Goal: Check status: Check status

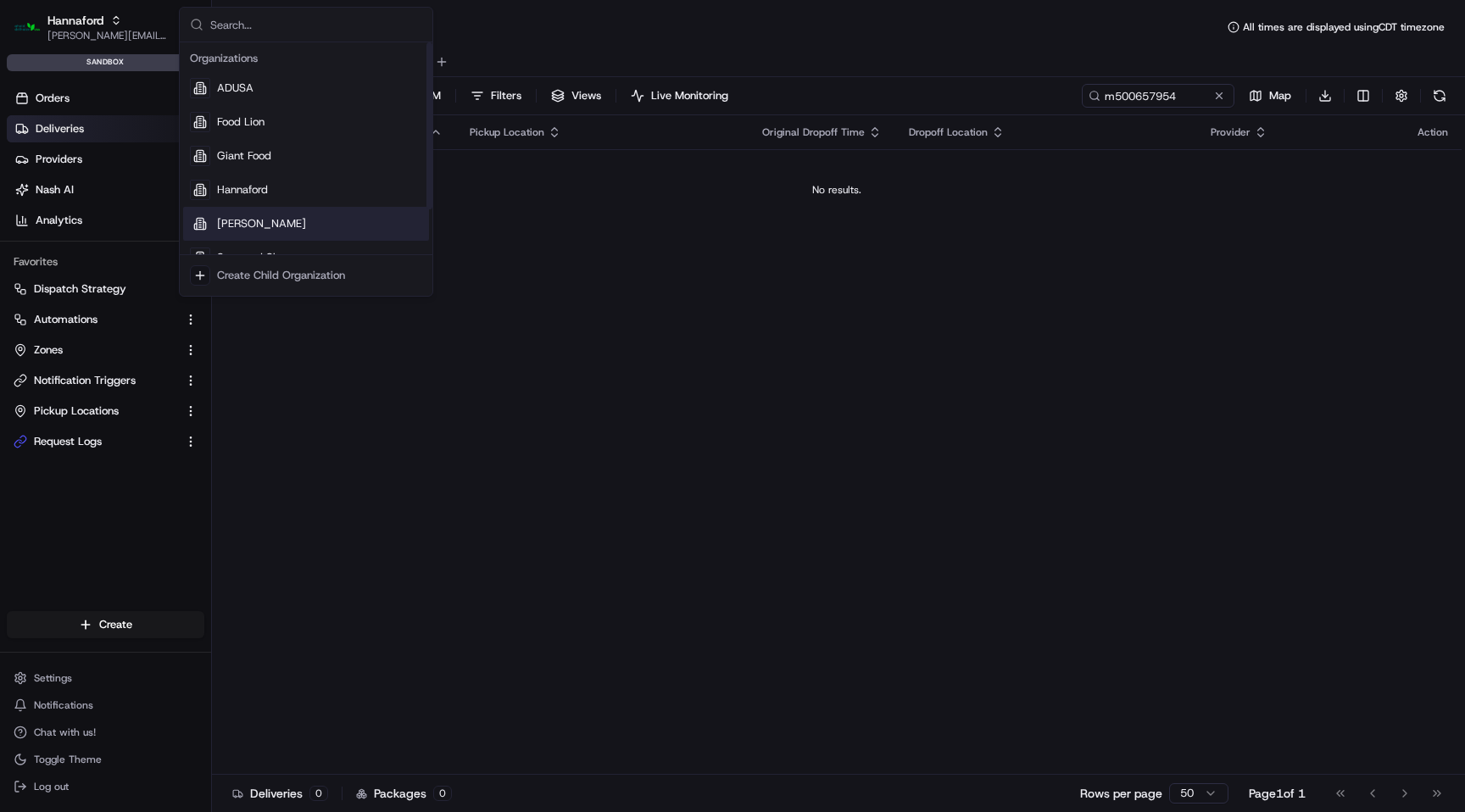
click at [285, 225] on div "[PERSON_NAME]" at bounding box center [306, 223] width 246 height 34
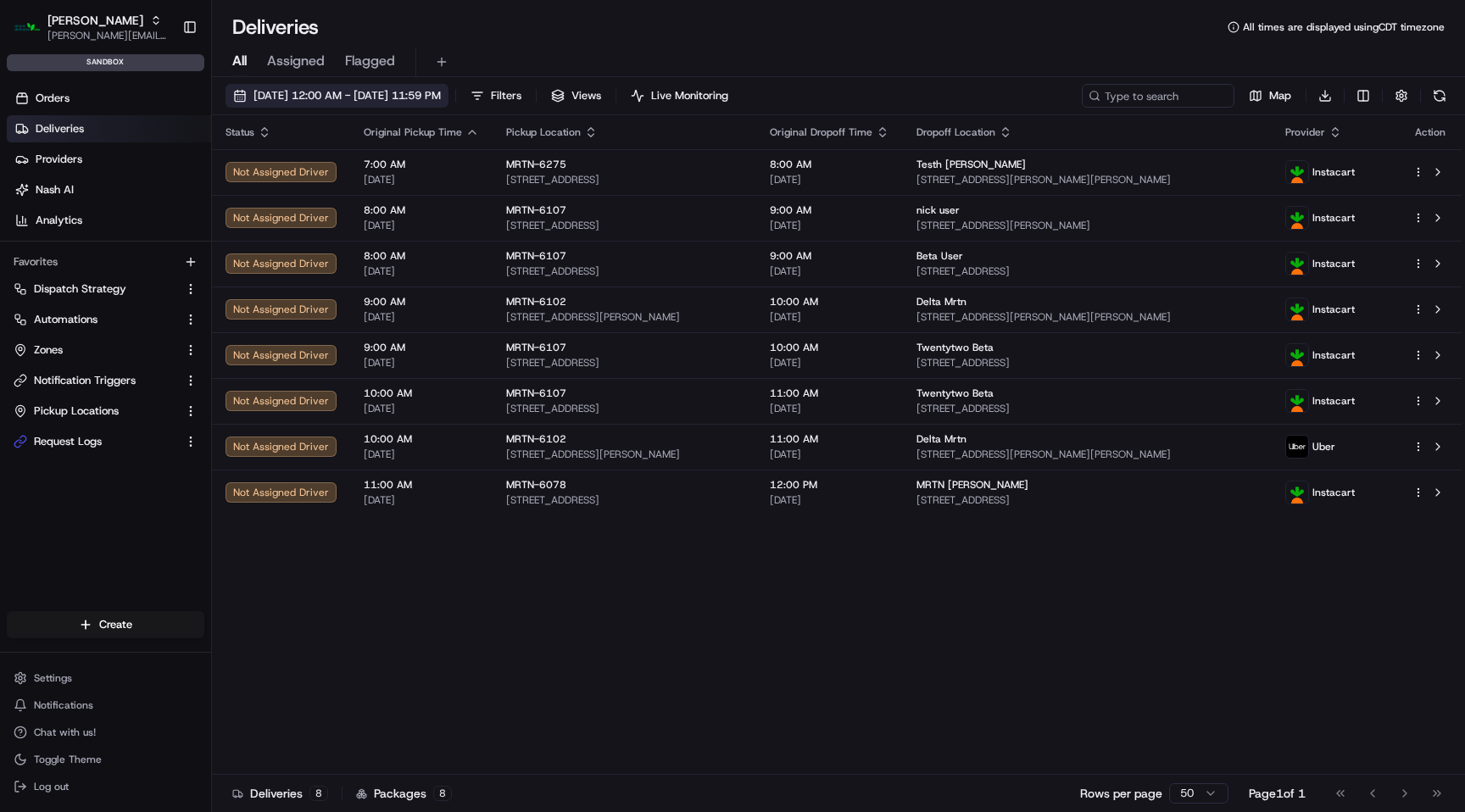
click at [440, 91] on span "[DATE] 12:00 AM - [DATE] 11:59 PM" at bounding box center [347, 96] width 187 height 15
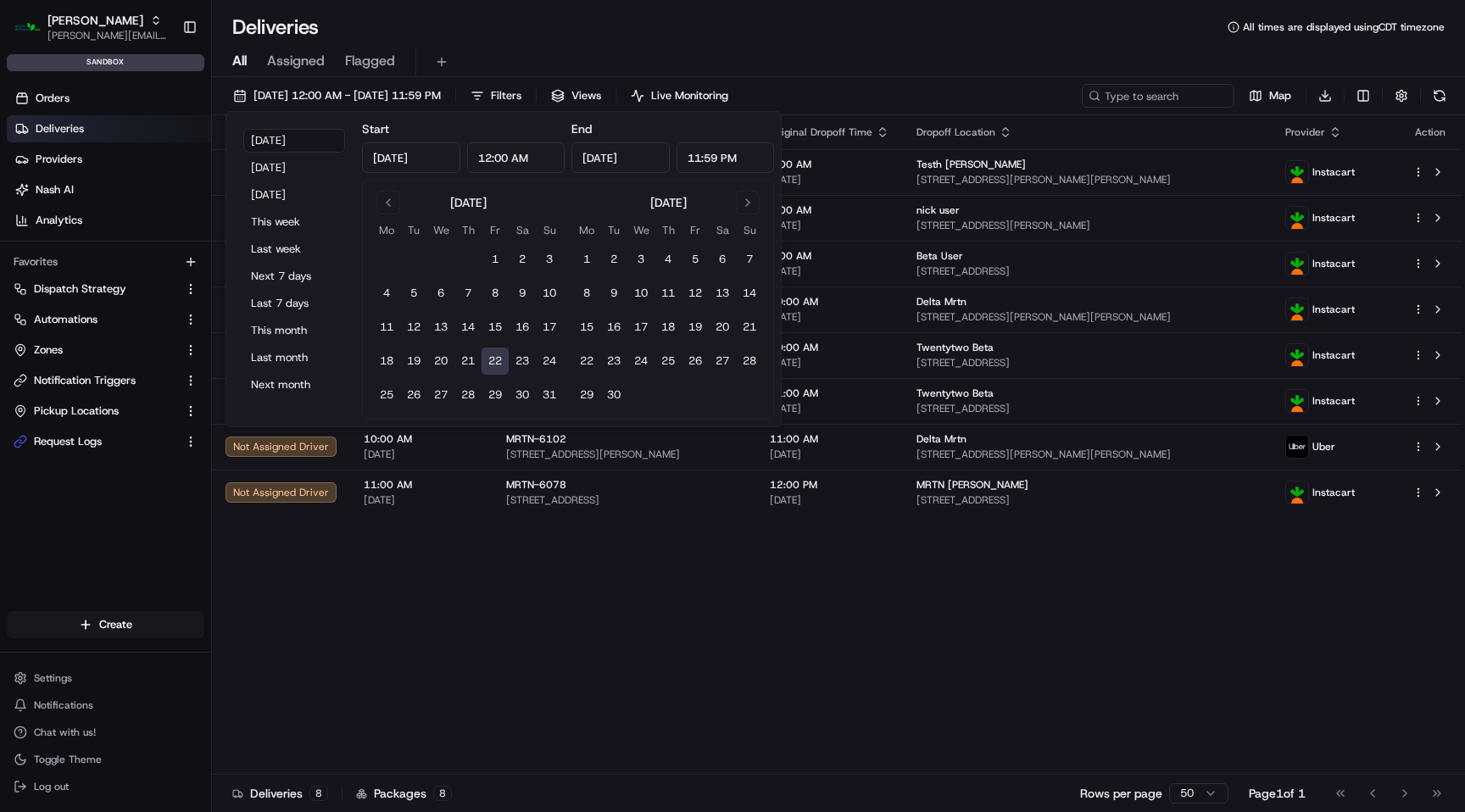
click at [503, 355] on button "22" at bounding box center [495, 361] width 27 height 27
click at [688, 562] on div "Status Original Pickup Time Pickup Location Original Dropoff Time Dropoff Locat…" at bounding box center [836, 444] width 1250 height 659
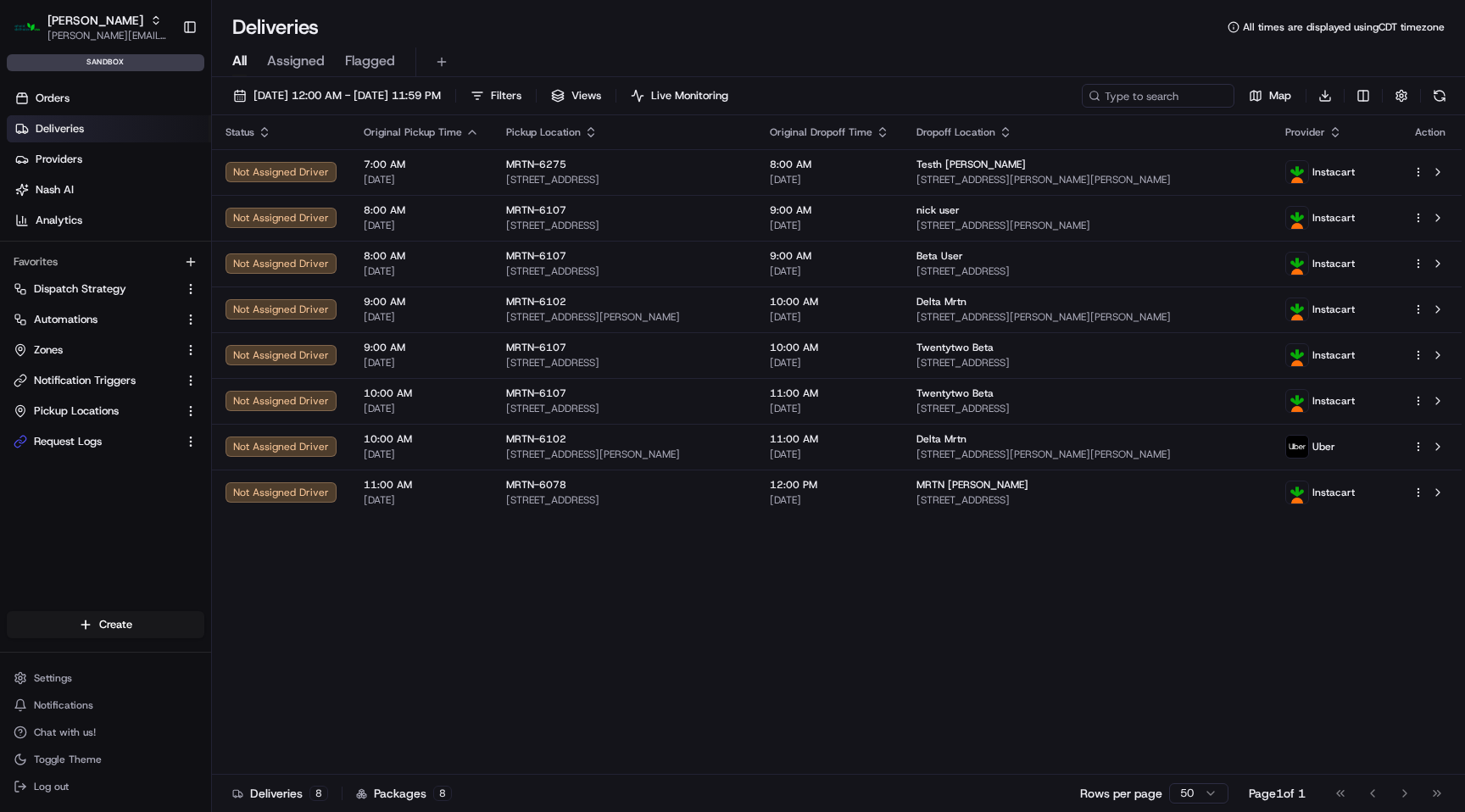
click at [1127, 82] on div "[DATE] 12:00 AM - [DATE] 11:59 PM Filters Views Live Monitoring Map Download St…" at bounding box center [837, 446] width 1253 height 739
click at [1127, 99] on input at bounding box center [1132, 96] width 204 height 24
paste input "m500661609"
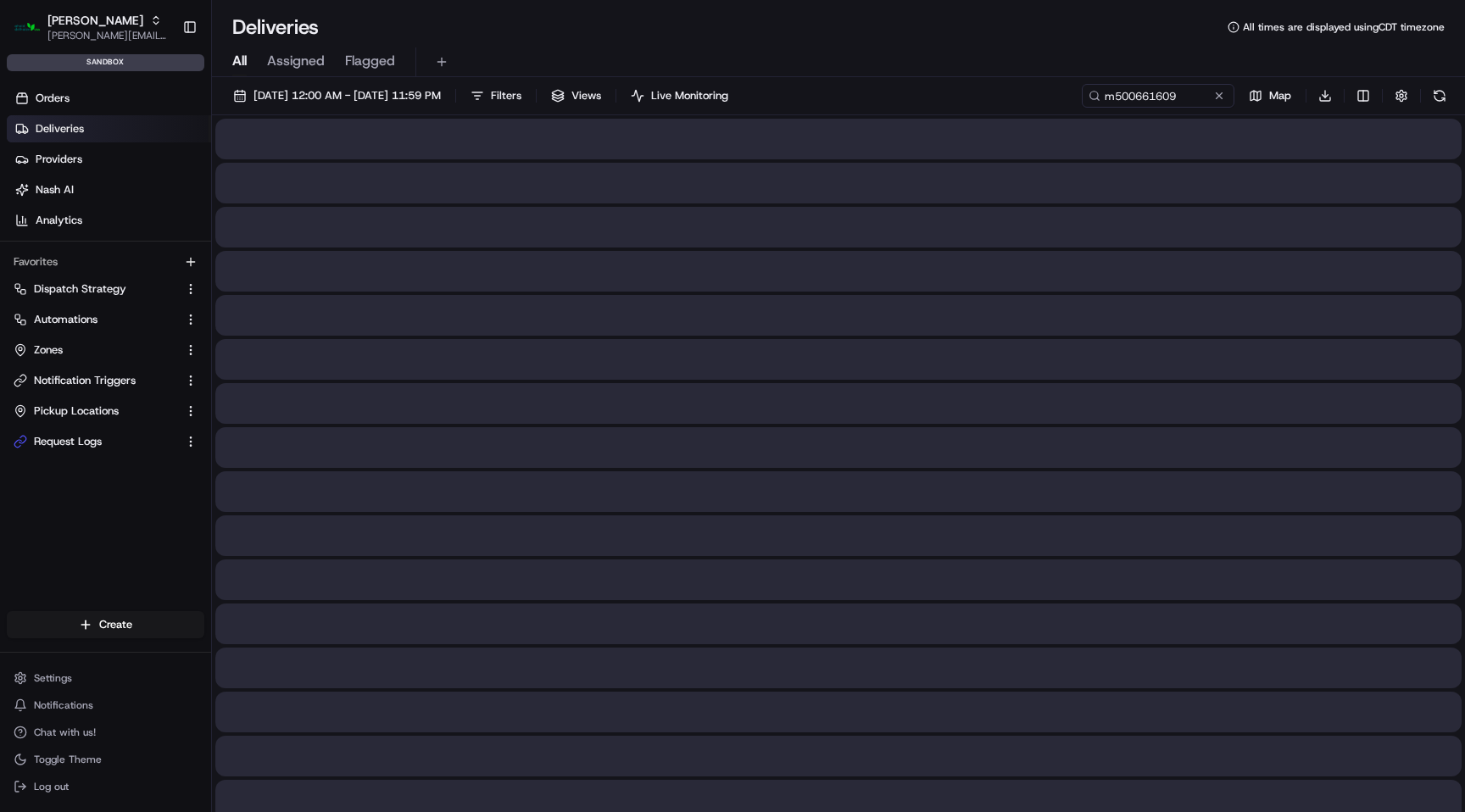
click at [1057, 42] on div "All Assigned Flagged" at bounding box center [837, 59] width 1253 height 37
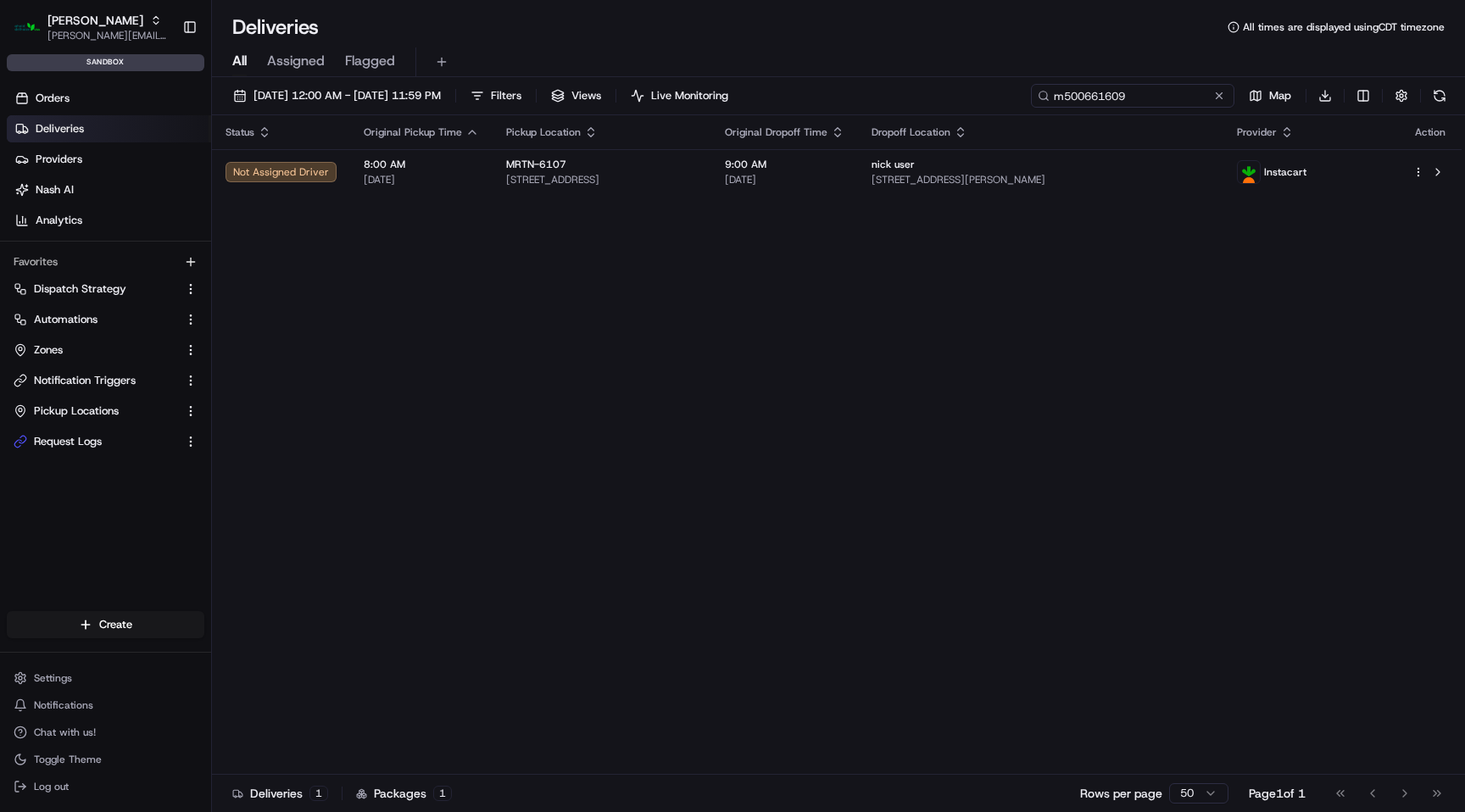
click at [1127, 98] on input "m500661609" at bounding box center [1132, 96] width 204 height 24
paste input "60"
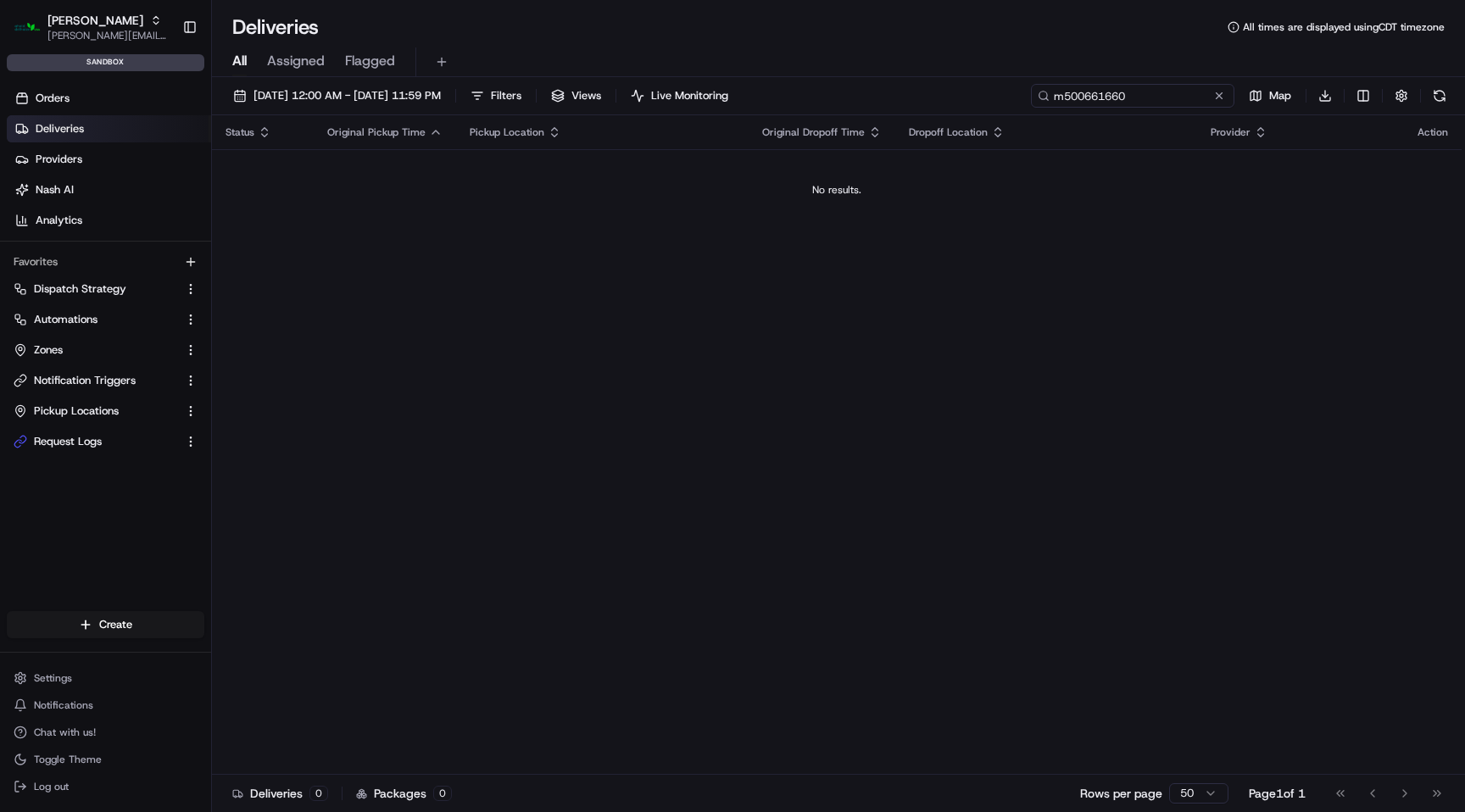
type input "m500661660"
click at [1217, 94] on button at bounding box center [1220, 96] width 17 height 17
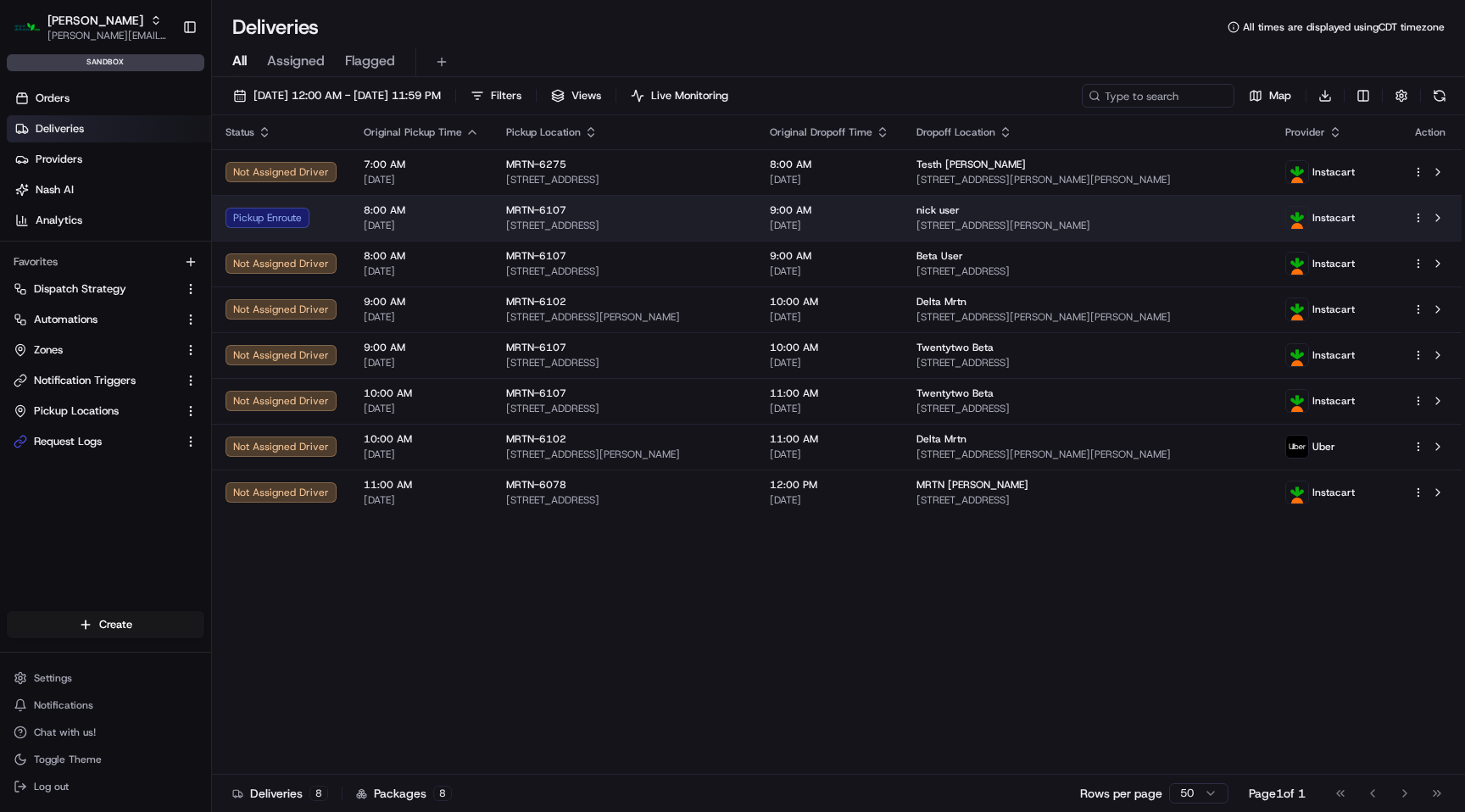
click at [903, 223] on td "9:00 AM [DATE]" at bounding box center [830, 217] width 147 height 45
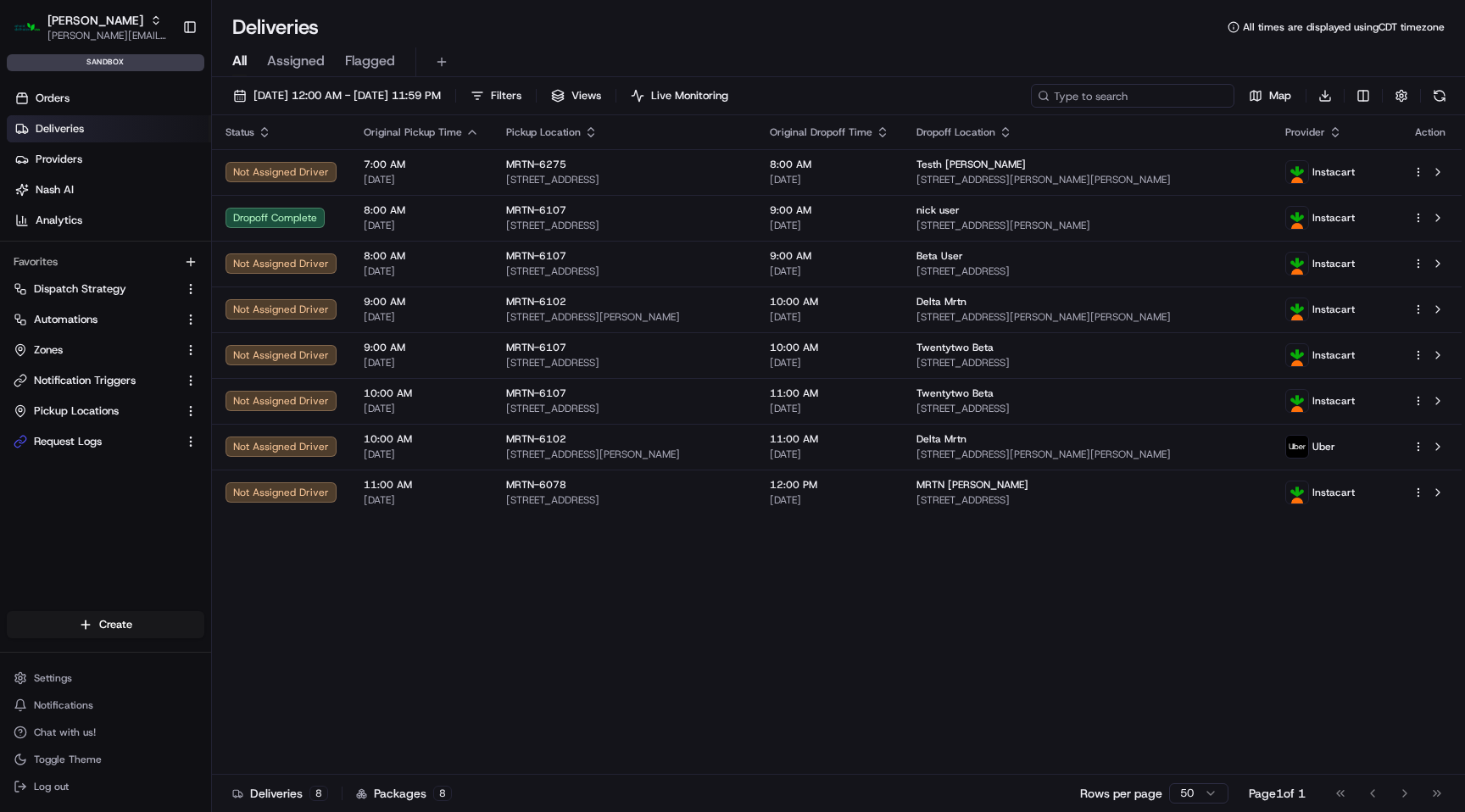
click at [1155, 90] on input at bounding box center [1132, 96] width 204 height 24
paste input "m500661893"
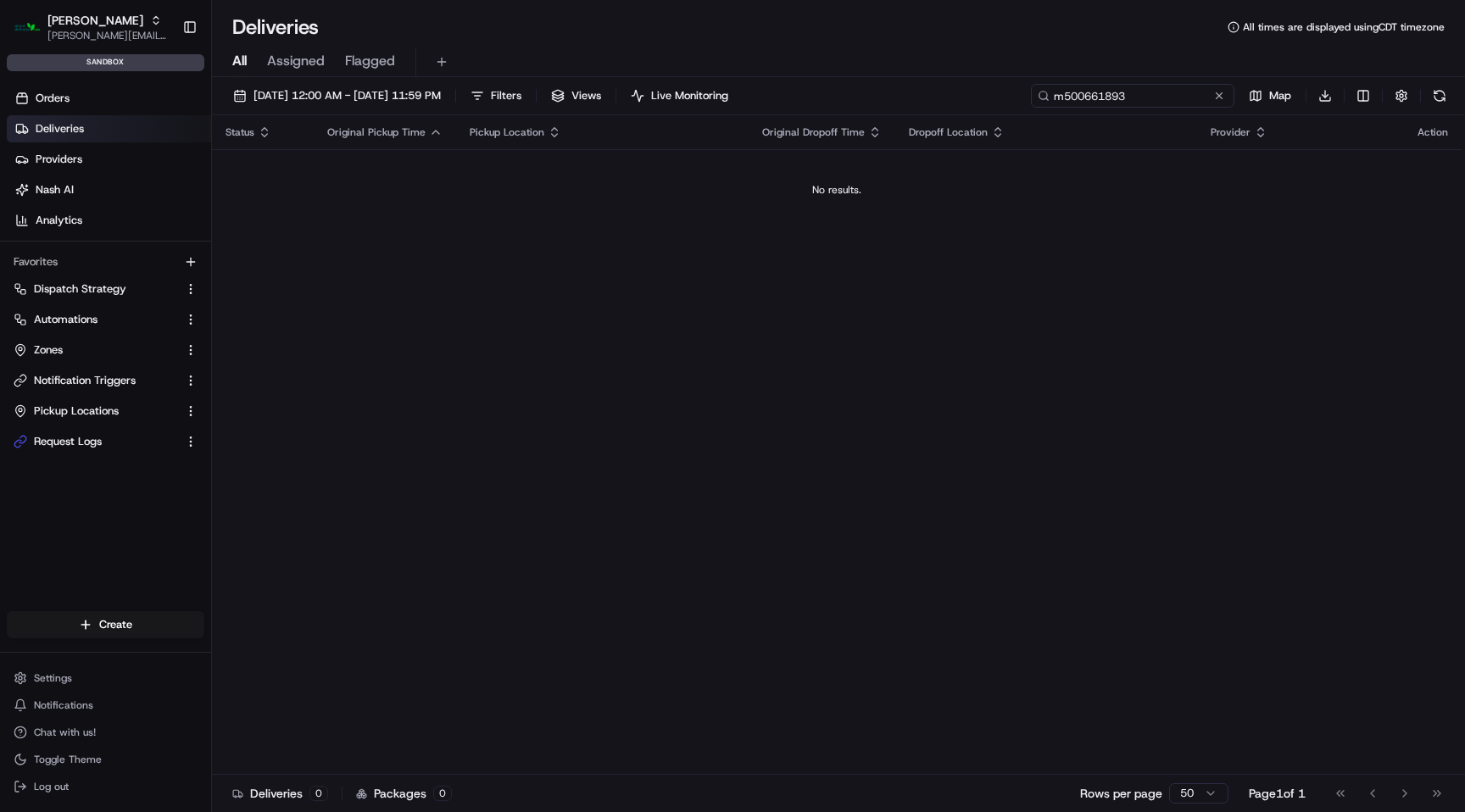
click at [1105, 98] on input "m500661893" at bounding box center [1132, 96] width 204 height 24
paste input "910"
type input "m500661910"
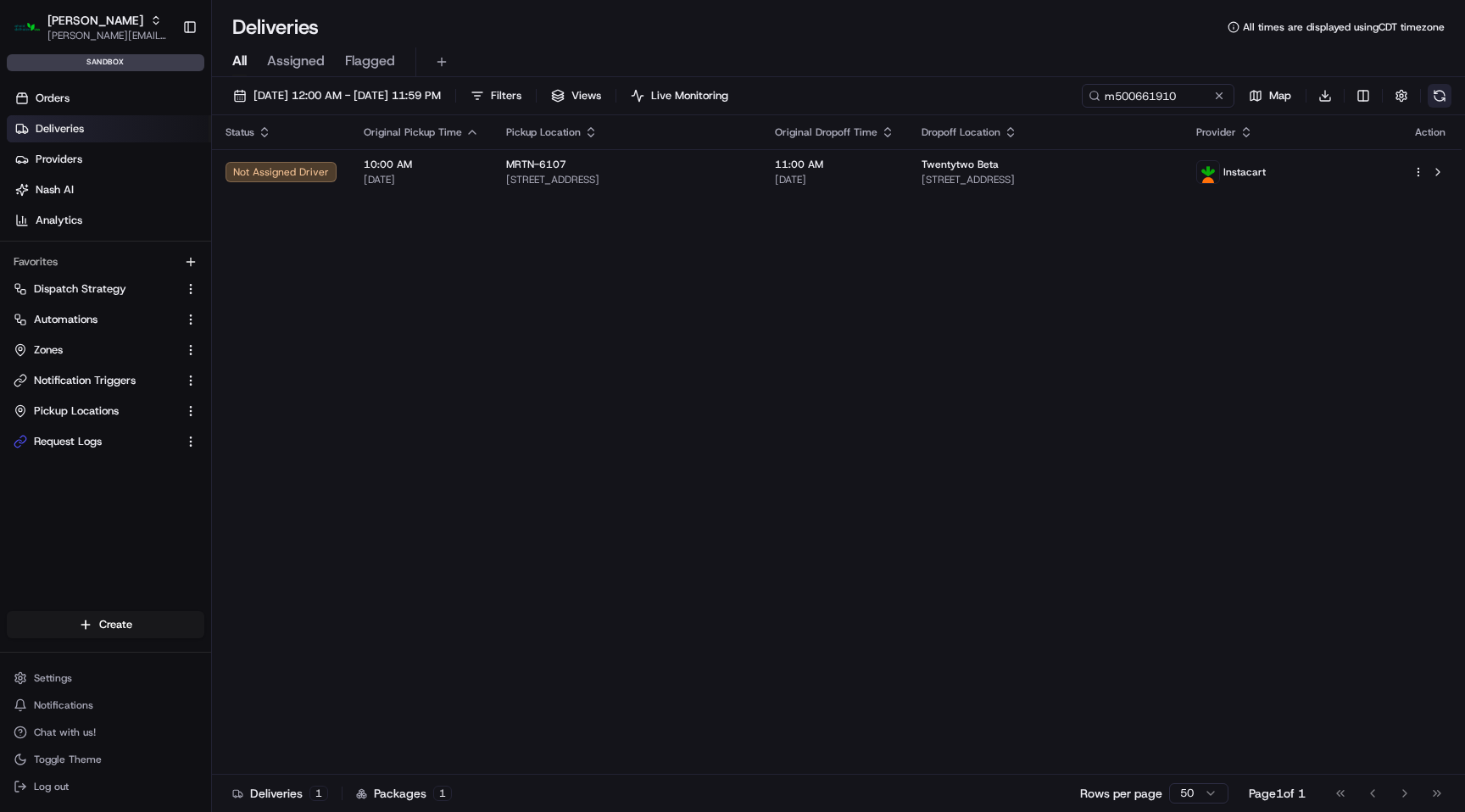
click at [1444, 98] on button at bounding box center [1439, 96] width 24 height 24
click at [1438, 98] on button at bounding box center [1439, 96] width 24 height 24
click at [125, 25] on div "[PERSON_NAME]" at bounding box center [108, 20] width 122 height 17
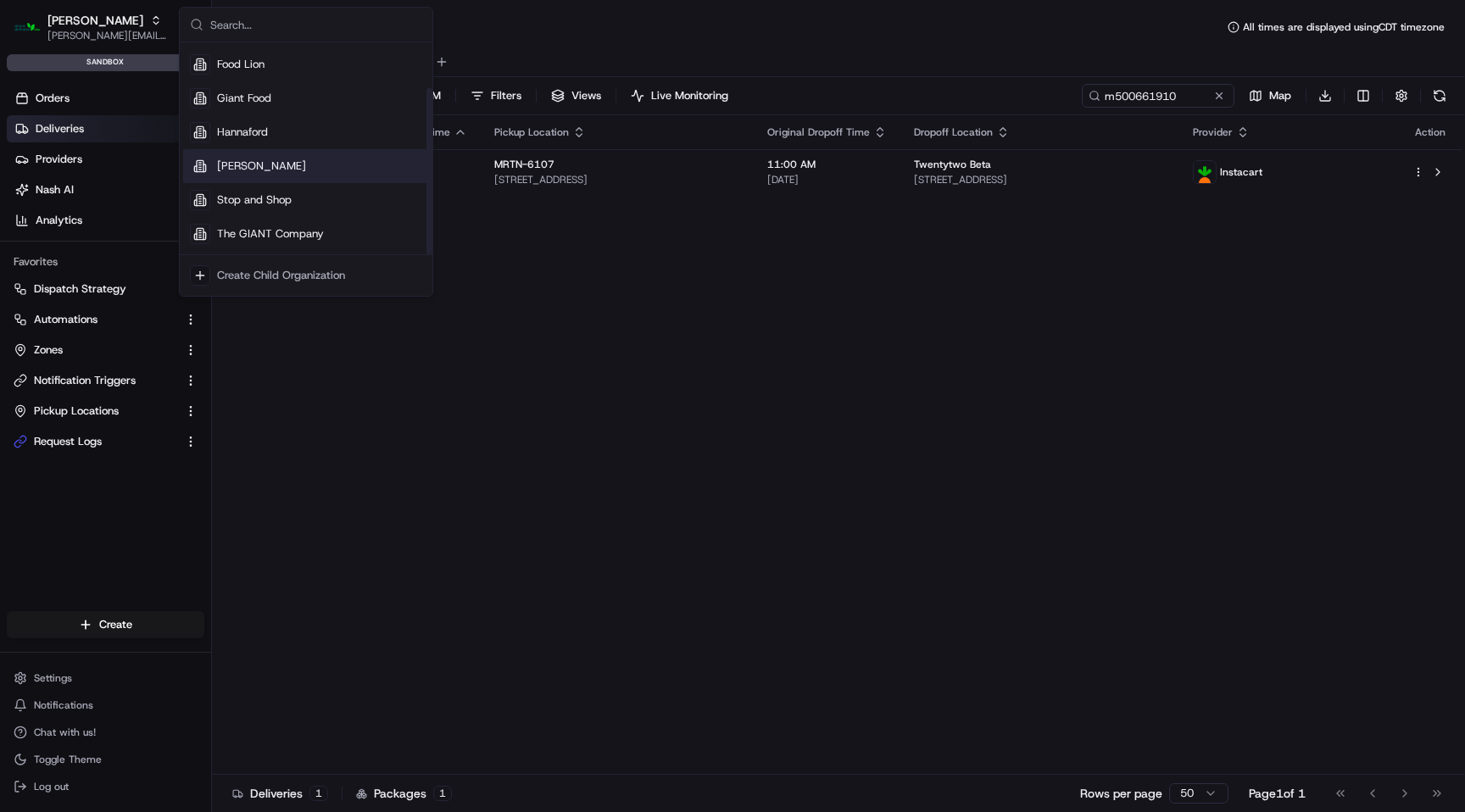
scroll to position [20, 0]
click at [272, 149] on div "Giant Food" at bounding box center [306, 135] width 246 height 34
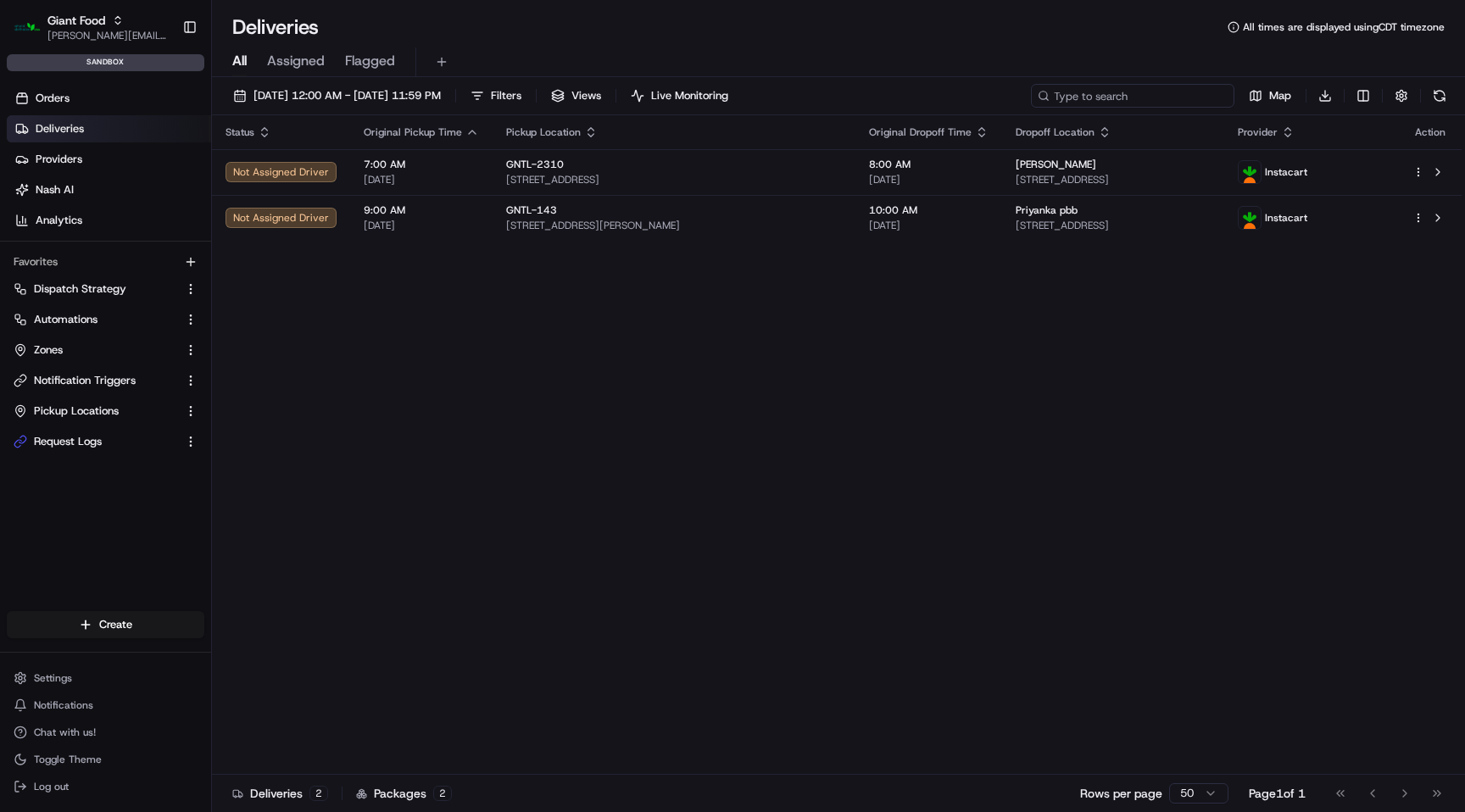
click at [1142, 98] on input at bounding box center [1132, 96] width 204 height 24
paste input "m500661488"
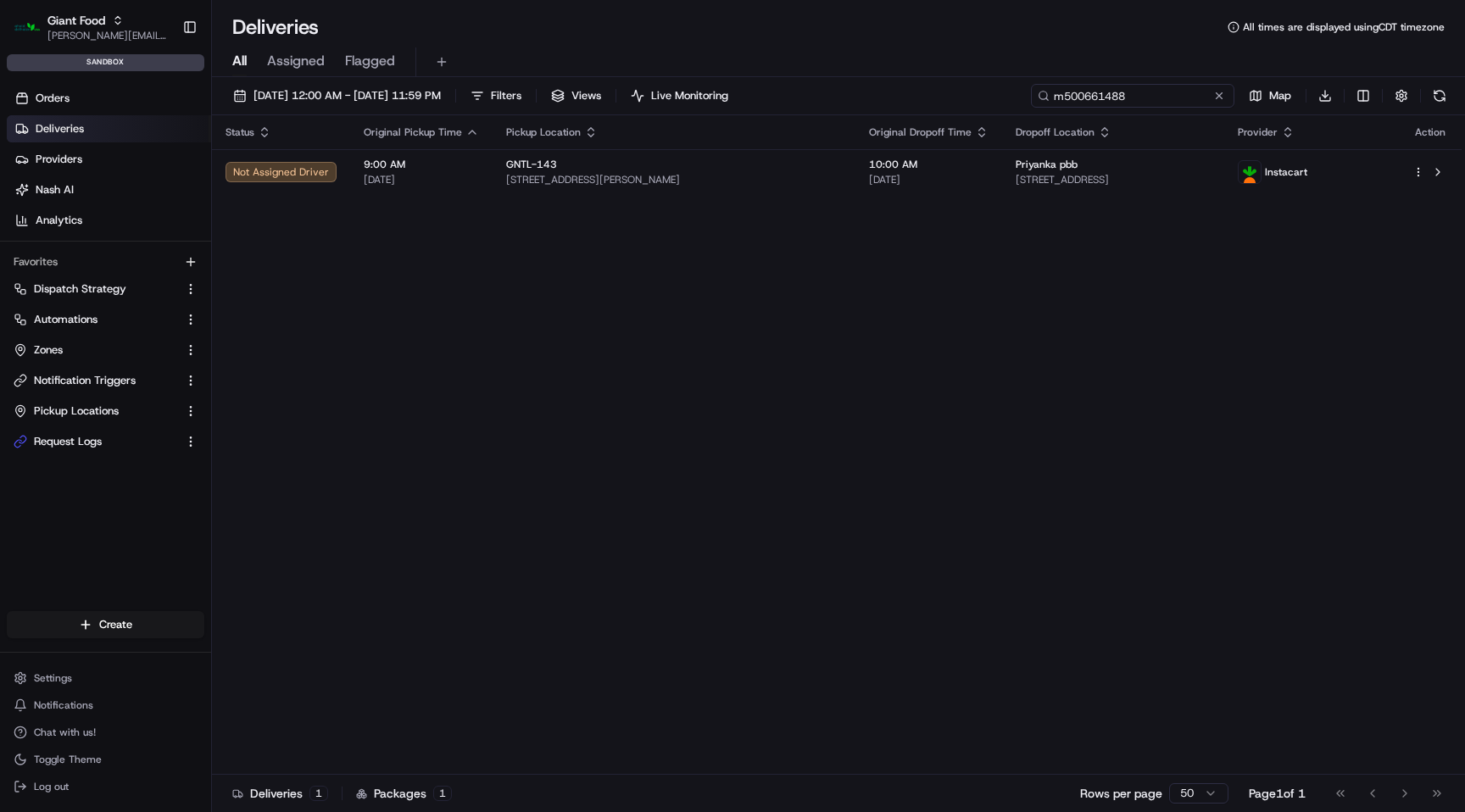
type input "m500661488"
